Goal: Transaction & Acquisition: Purchase product/service

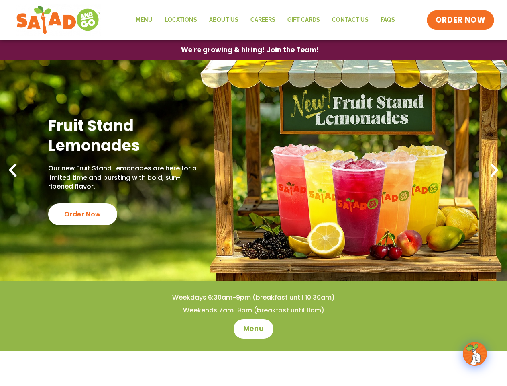
click at [461, 20] on span "ORDER NOW" at bounding box center [461, 20] width 50 height 10
click at [250, 50] on span "We're growing & hiring! Join the Team!" at bounding box center [250, 50] width 124 height 6
click at [82, 214] on div "Order Now" at bounding box center [82, 214] width 69 height 22
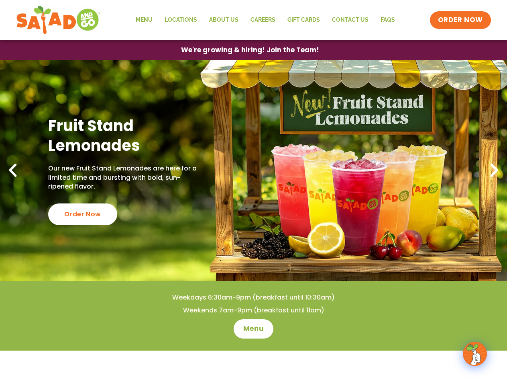
click at [13, 170] on icon at bounding box center [13, 170] width 18 height 18
click at [494, 170] on icon at bounding box center [495, 170] width 18 height 18
click at [253, 329] on span "Menu" at bounding box center [253, 328] width 23 height 10
click at [475, 353] on img at bounding box center [475, 353] width 22 height 22
